Goal: Obtain resource: Obtain resource

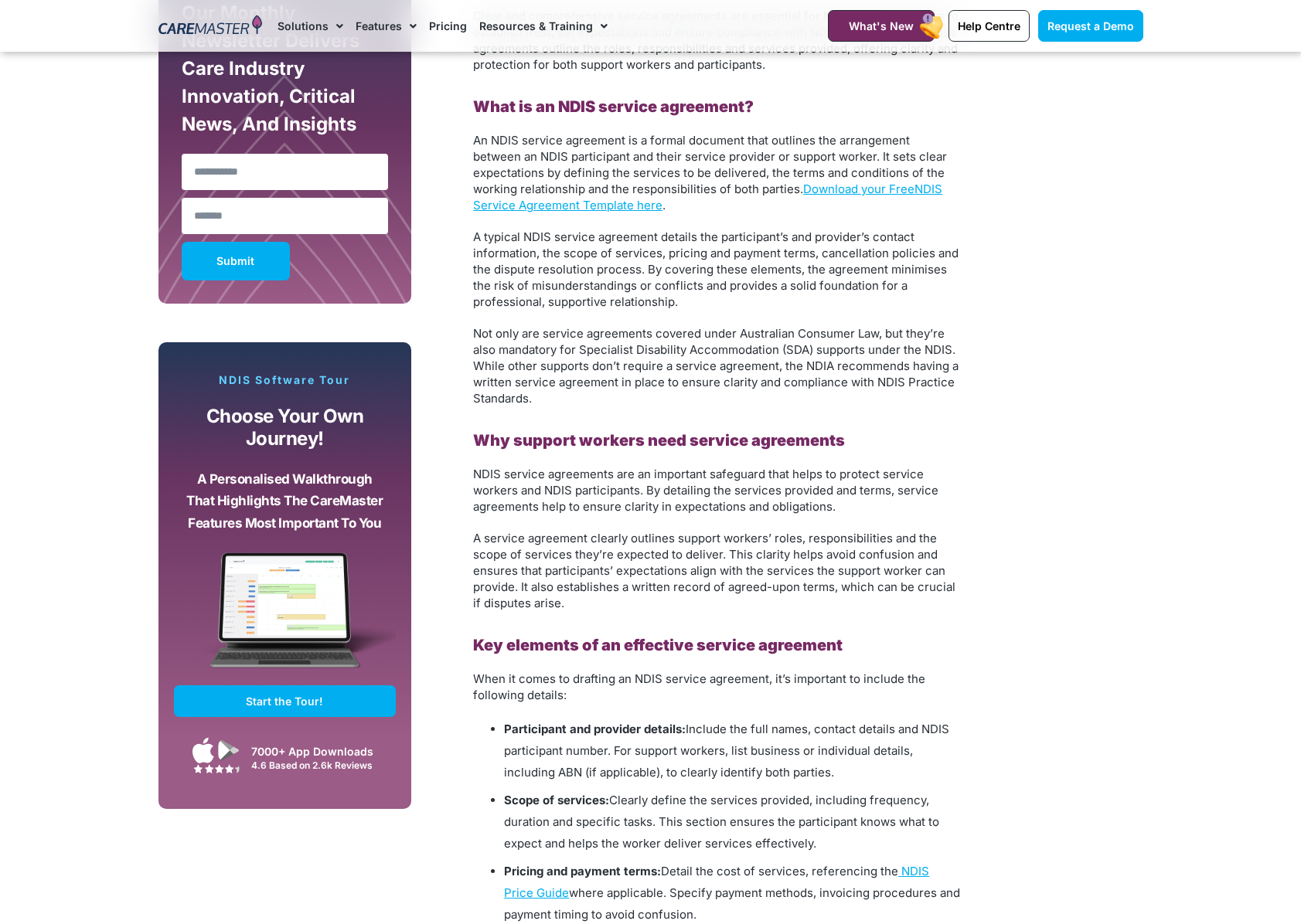
scroll to position [840, 0]
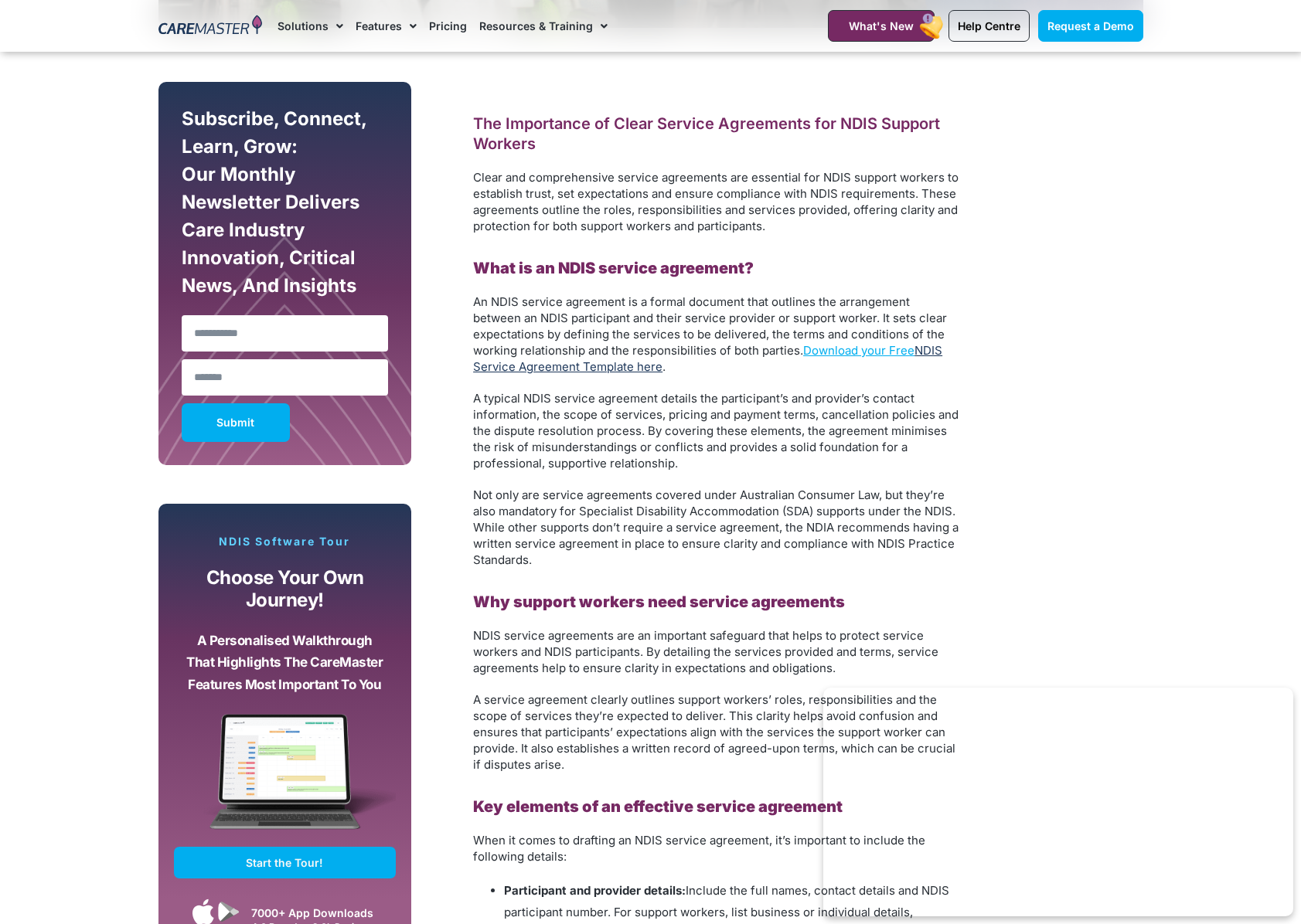
click at [932, 353] on link "NDIS Service Agreement Template here" at bounding box center [708, 358] width 470 height 31
